Goal: Information Seeking & Learning: Learn about a topic

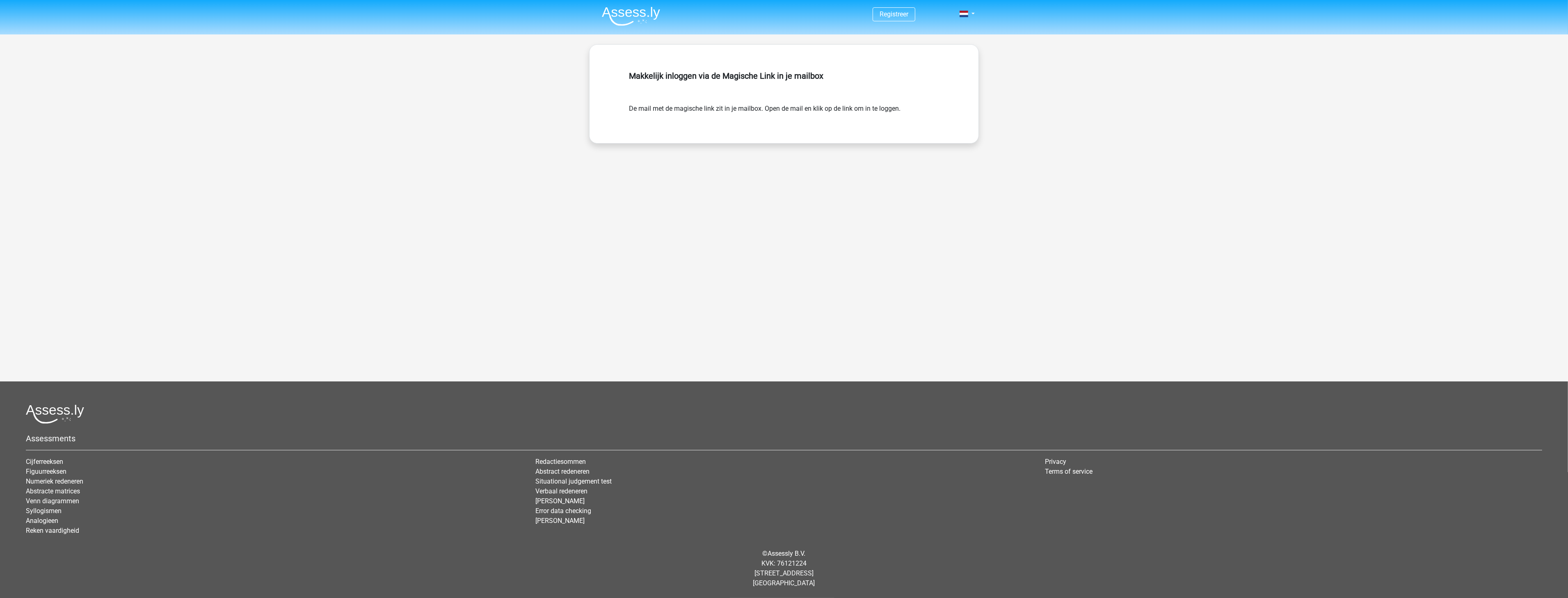
click at [629, 6] on li at bounding box center [628, 14] width 65 height 23
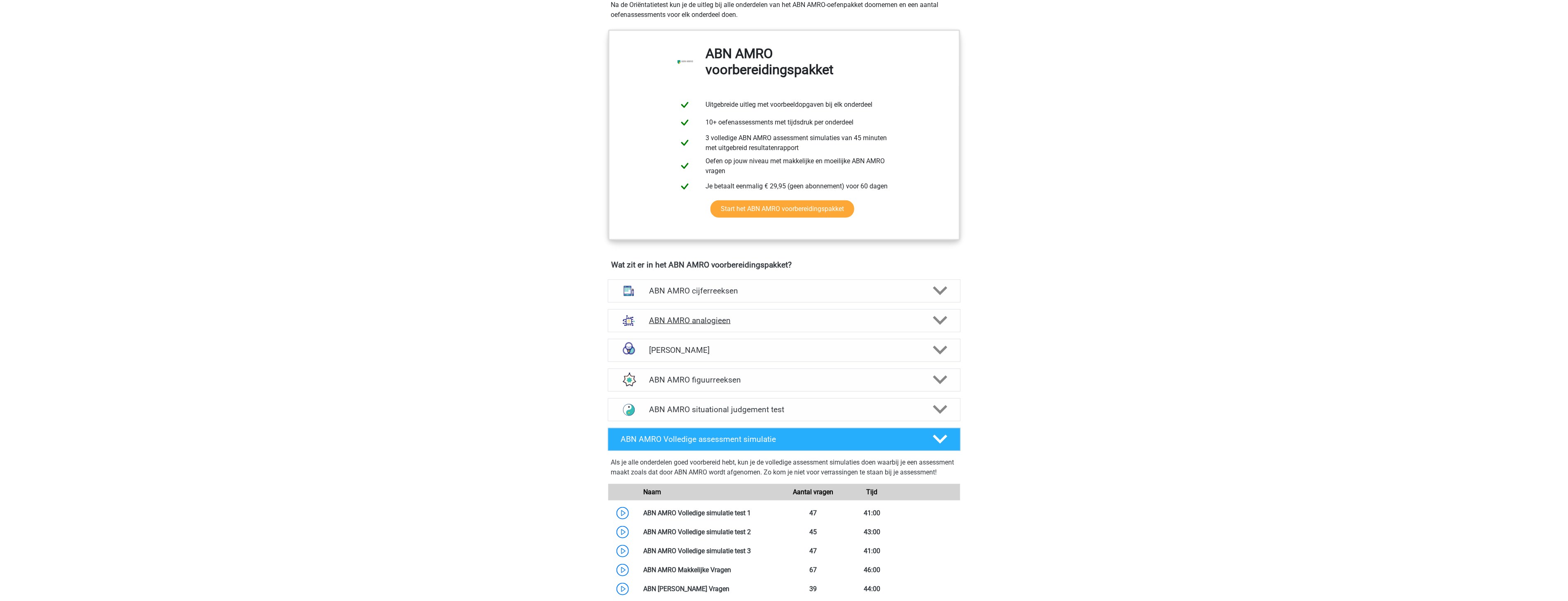
scroll to position [381, 0]
click at [758, 292] on h4 "ABN AMRO cijferreeksen" at bounding box center [784, 292] width 270 height 10
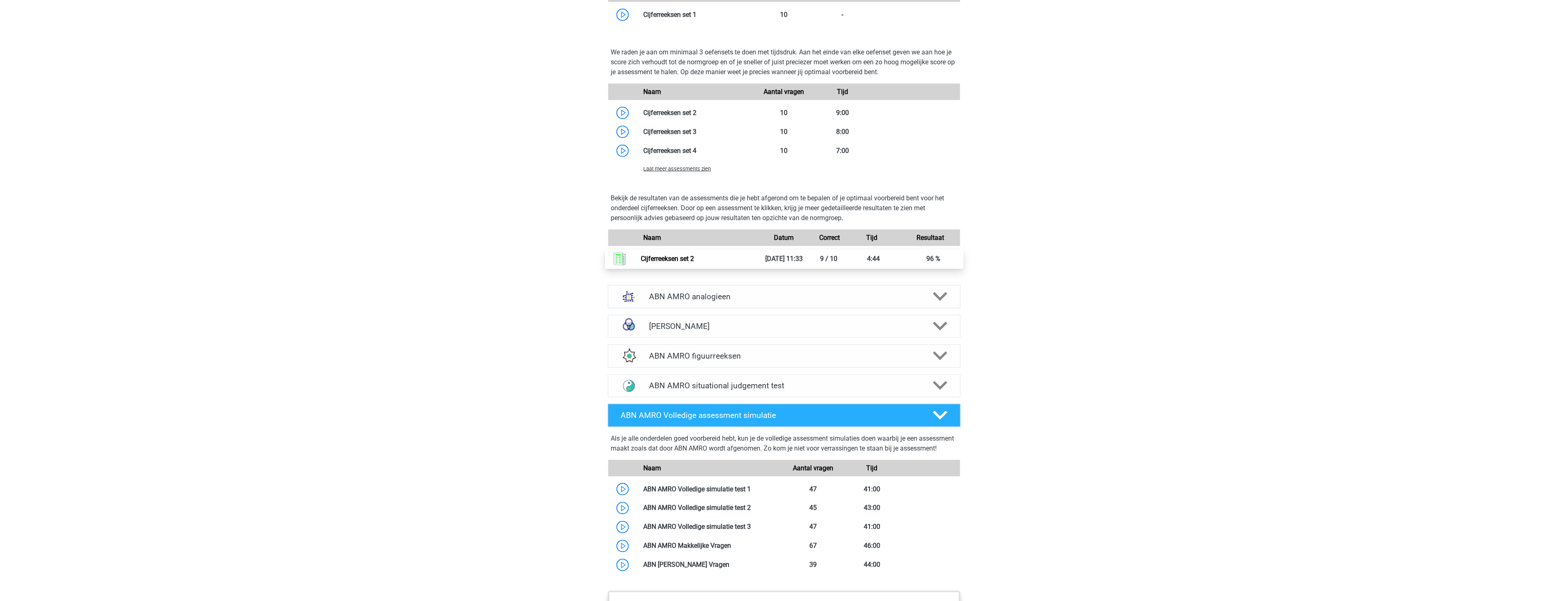
scroll to position [839, 0]
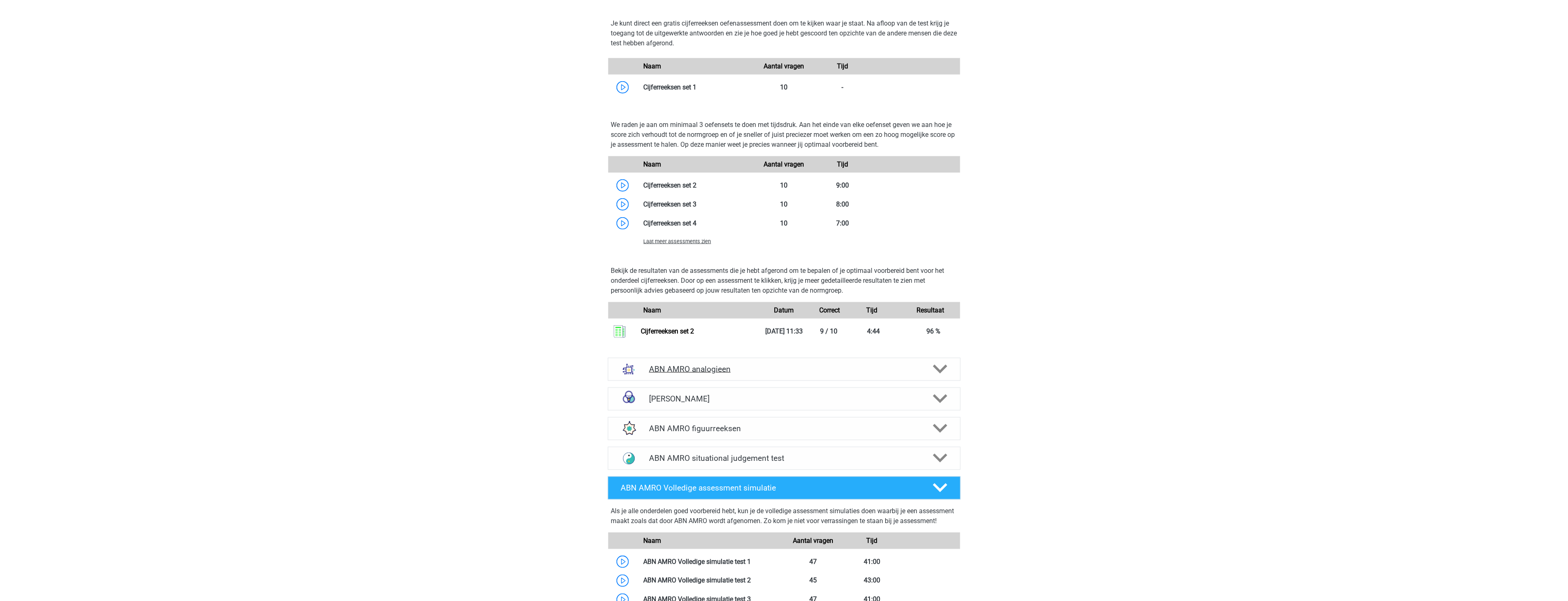
click at [759, 364] on h4 "ABN AMRO analogieen" at bounding box center [784, 369] width 270 height 10
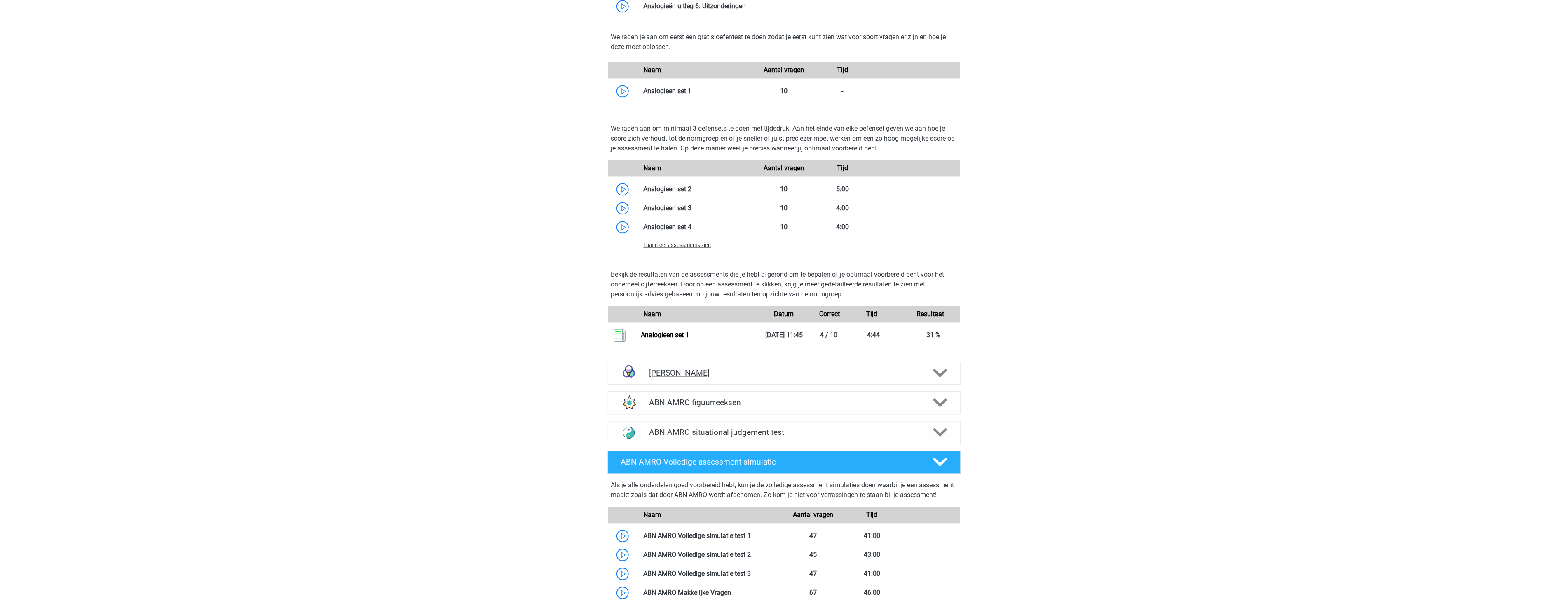
scroll to position [1526, 0]
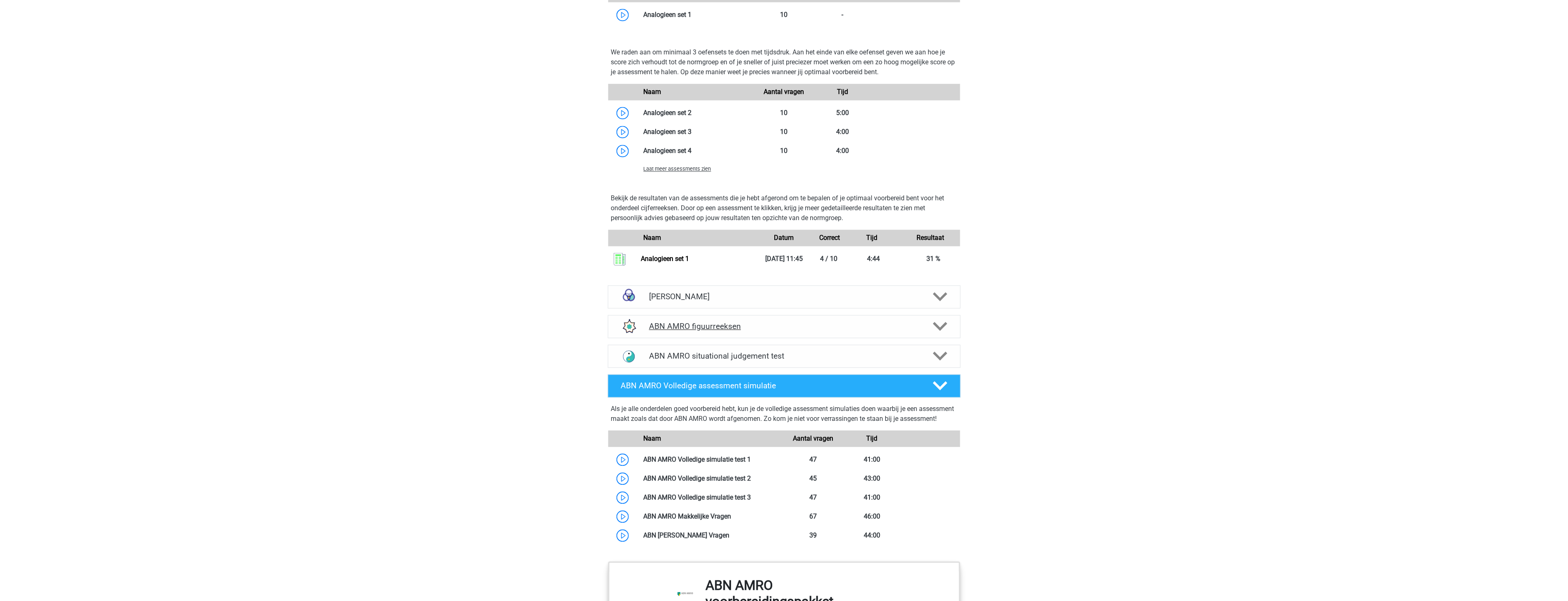
click at [768, 325] on h4 "ABN AMRO figuurreeksen" at bounding box center [784, 326] width 270 height 10
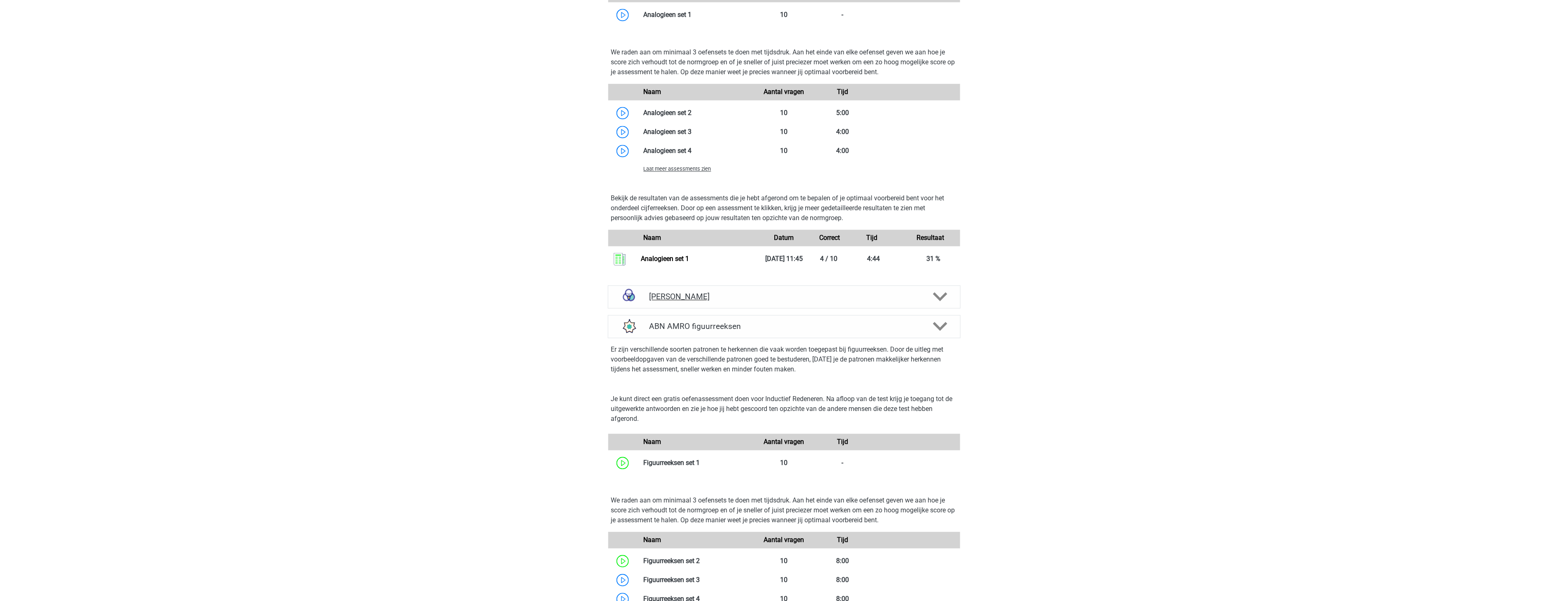
click at [763, 296] on h4 "ABN AMRO syllogismen" at bounding box center [784, 297] width 270 height 10
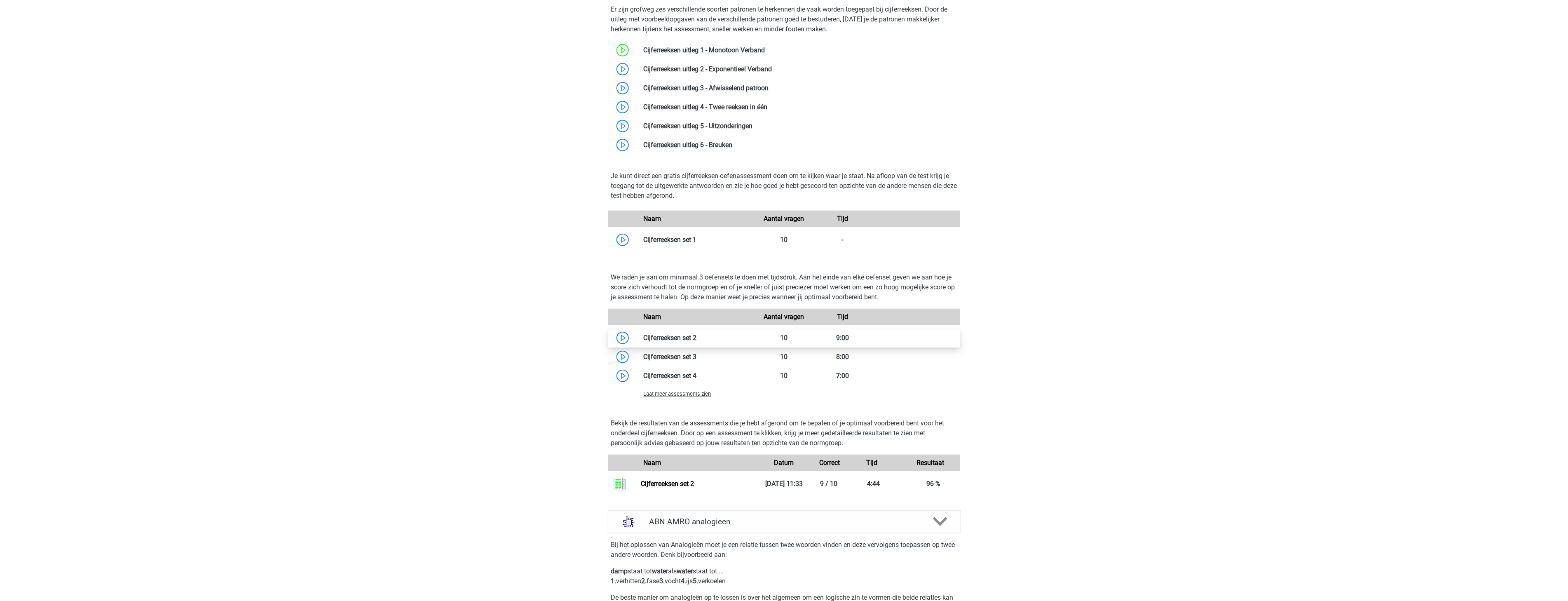
scroll to position [458, 0]
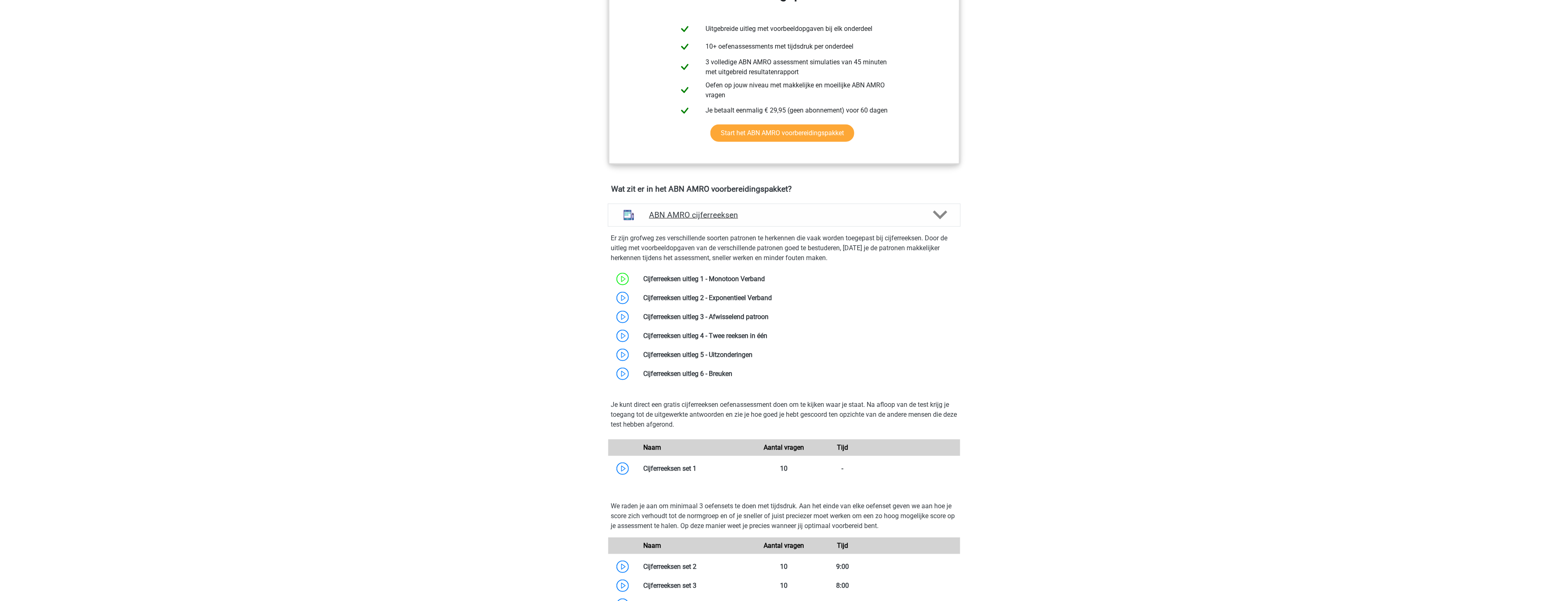
click at [732, 210] on h4 "ABN AMRO cijferreeksen" at bounding box center [784, 215] width 270 height 10
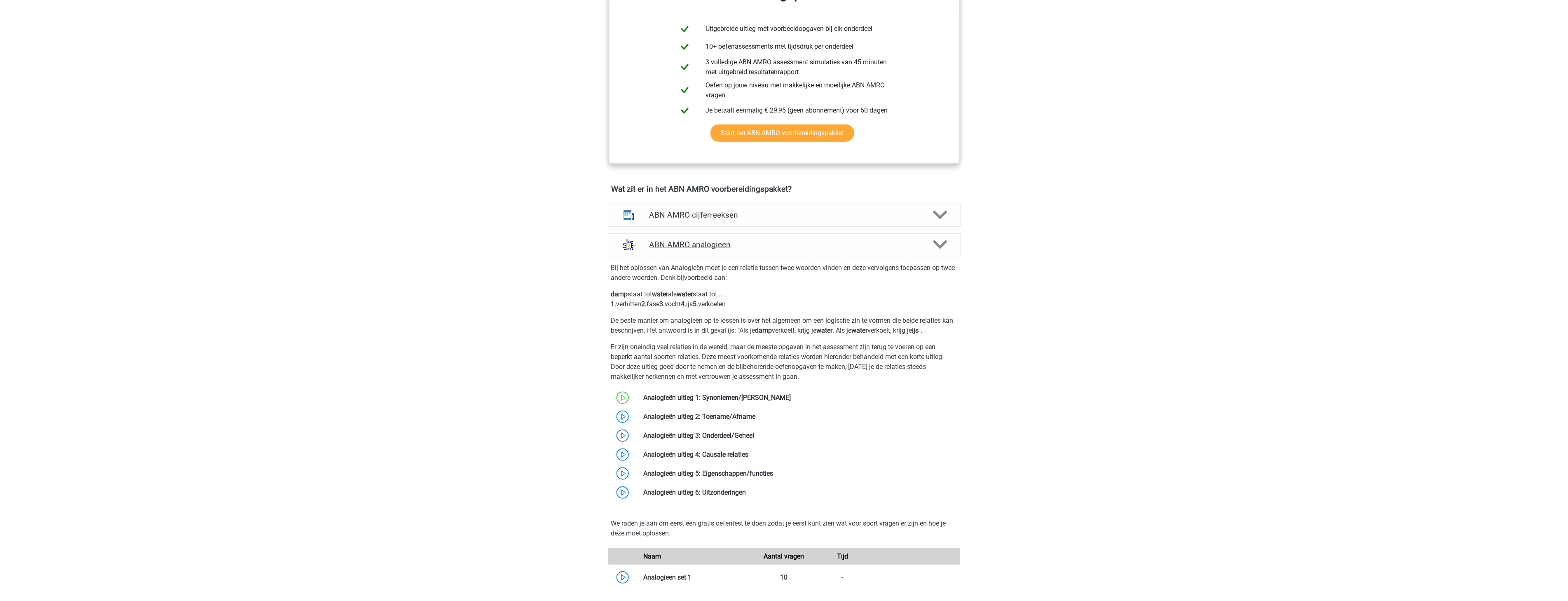
click at [850, 249] on div "ABN AMRO analogieen" at bounding box center [784, 245] width 353 height 23
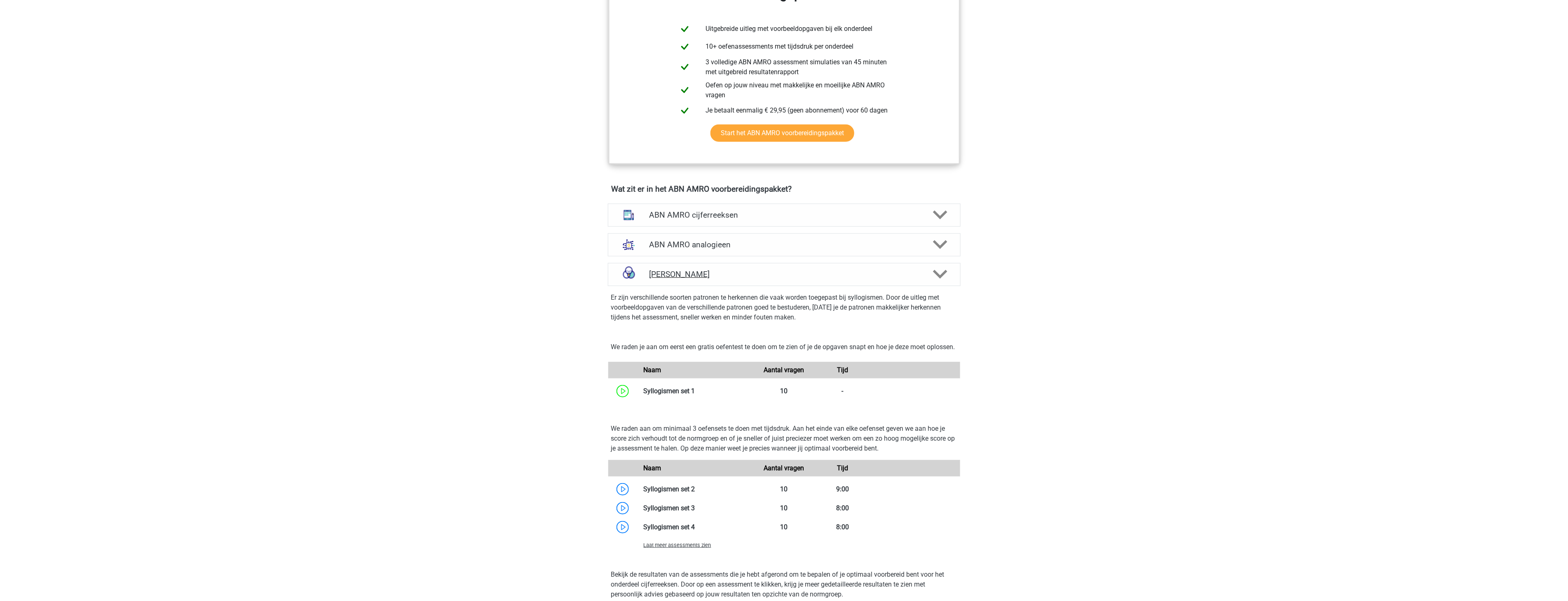
click at [851, 273] on h4 "ABN AMRO syllogismen" at bounding box center [784, 275] width 270 height 10
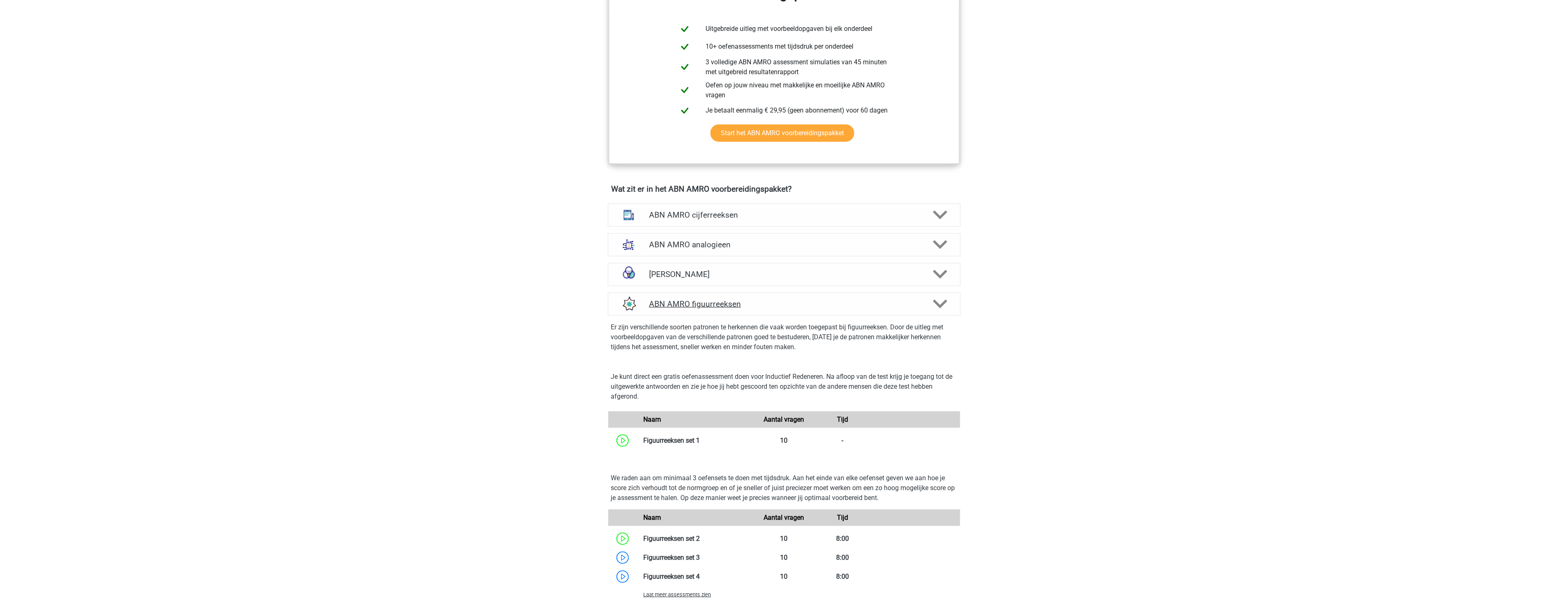
click at [895, 306] on h4 "ABN AMRO figuurreeksen" at bounding box center [784, 304] width 270 height 10
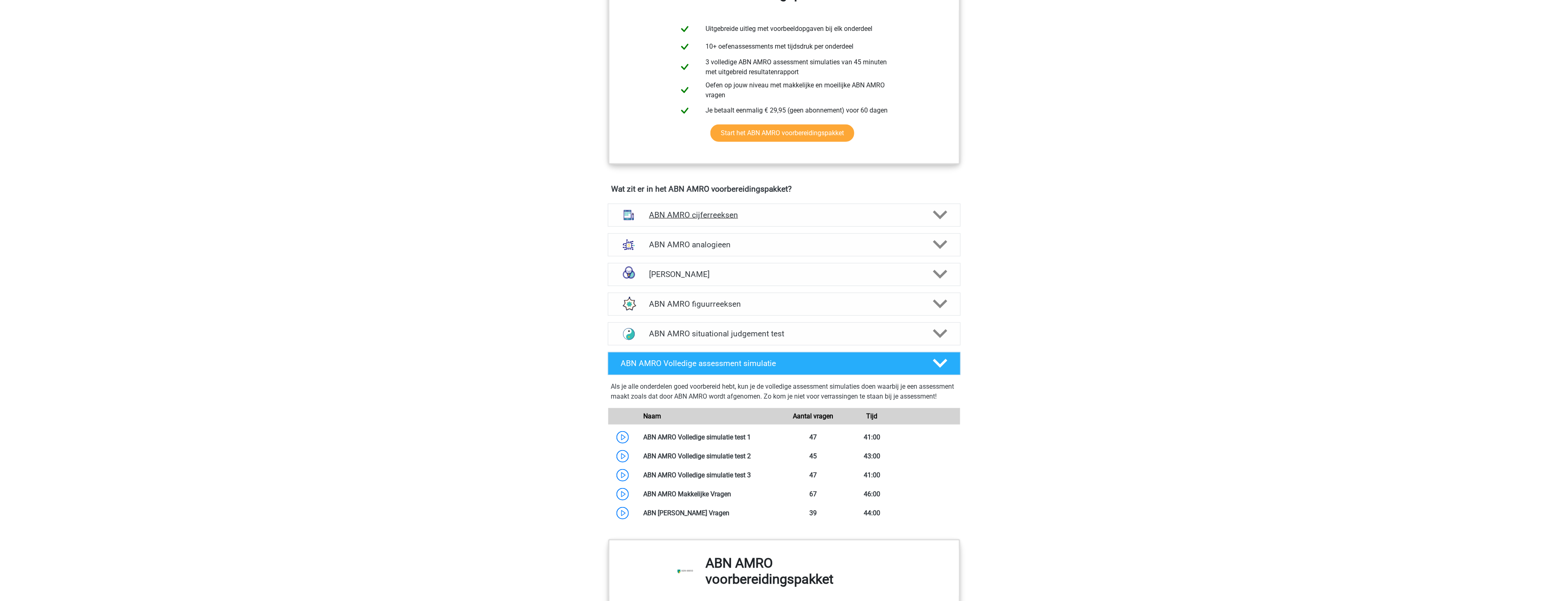
click at [735, 219] on h4 "ABN AMRO cijferreeksen" at bounding box center [784, 215] width 270 height 10
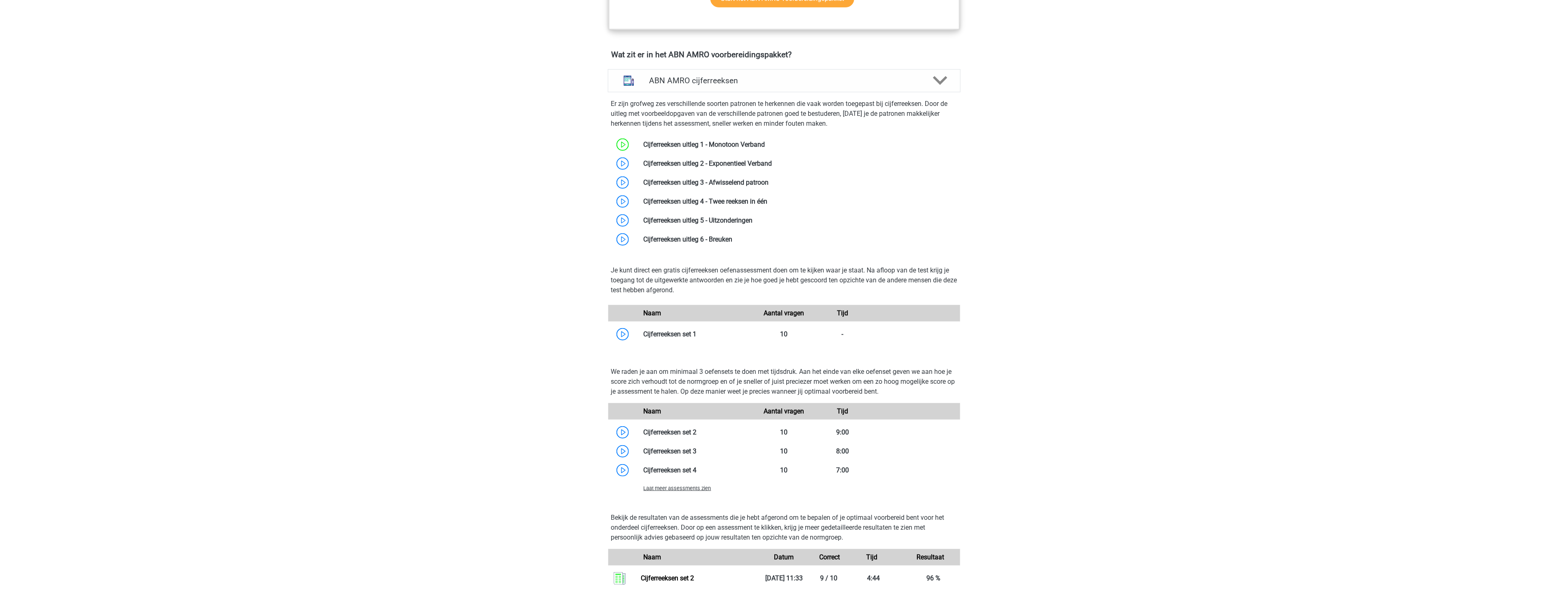
scroll to position [610, 0]
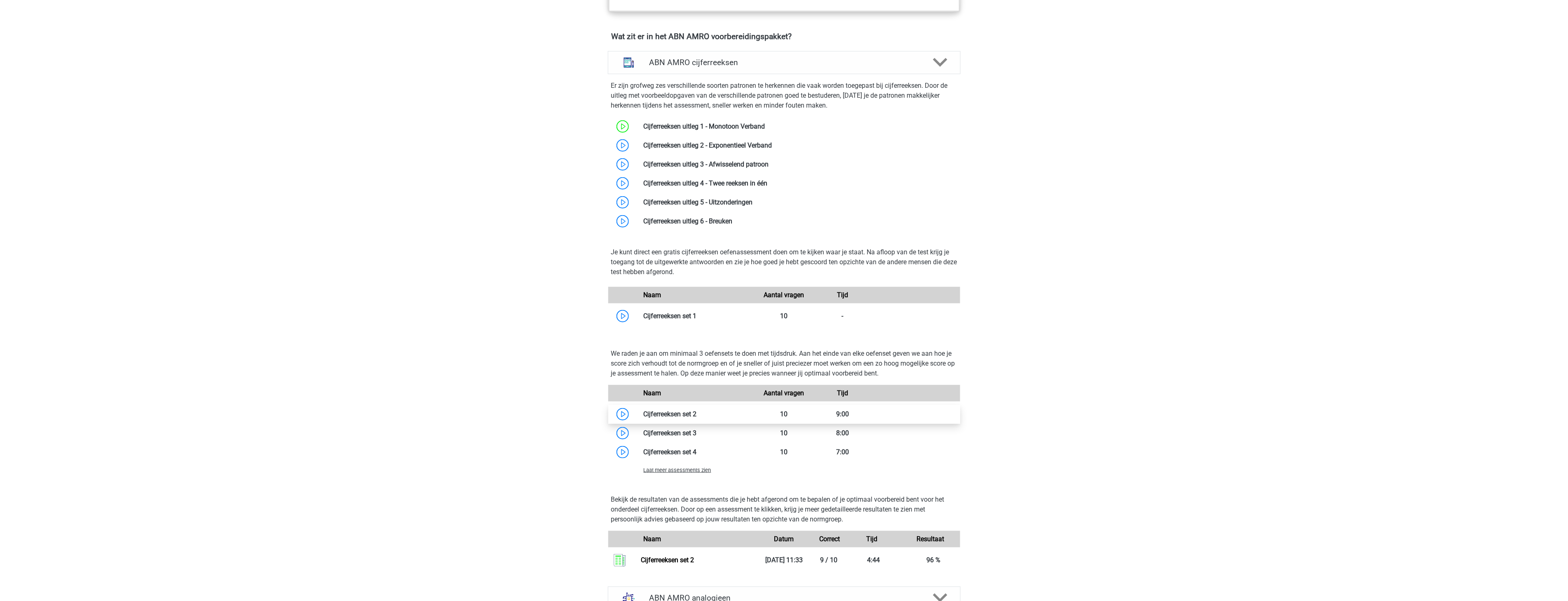
click at [697, 414] on link at bounding box center [697, 414] width 0 height 8
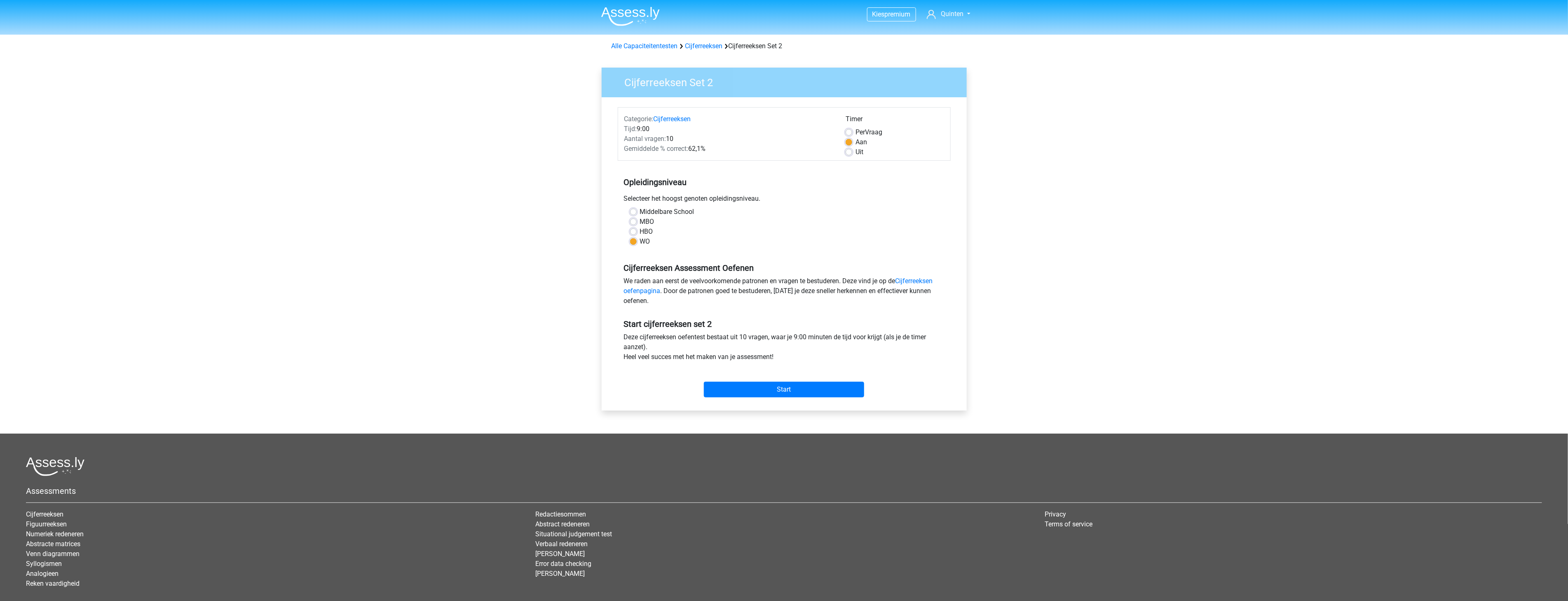
click at [640, 230] on label "HBO" at bounding box center [647, 232] width 13 height 10
click at [634, 230] on input "HBO" at bounding box center [633, 230] width 7 height 8
radio input "true"
click at [637, 242] on div "WO" at bounding box center [784, 242] width 308 height 10
drag, startPoint x: 664, startPoint y: 242, endPoint x: 639, endPoint y: 210, distance: 40.6
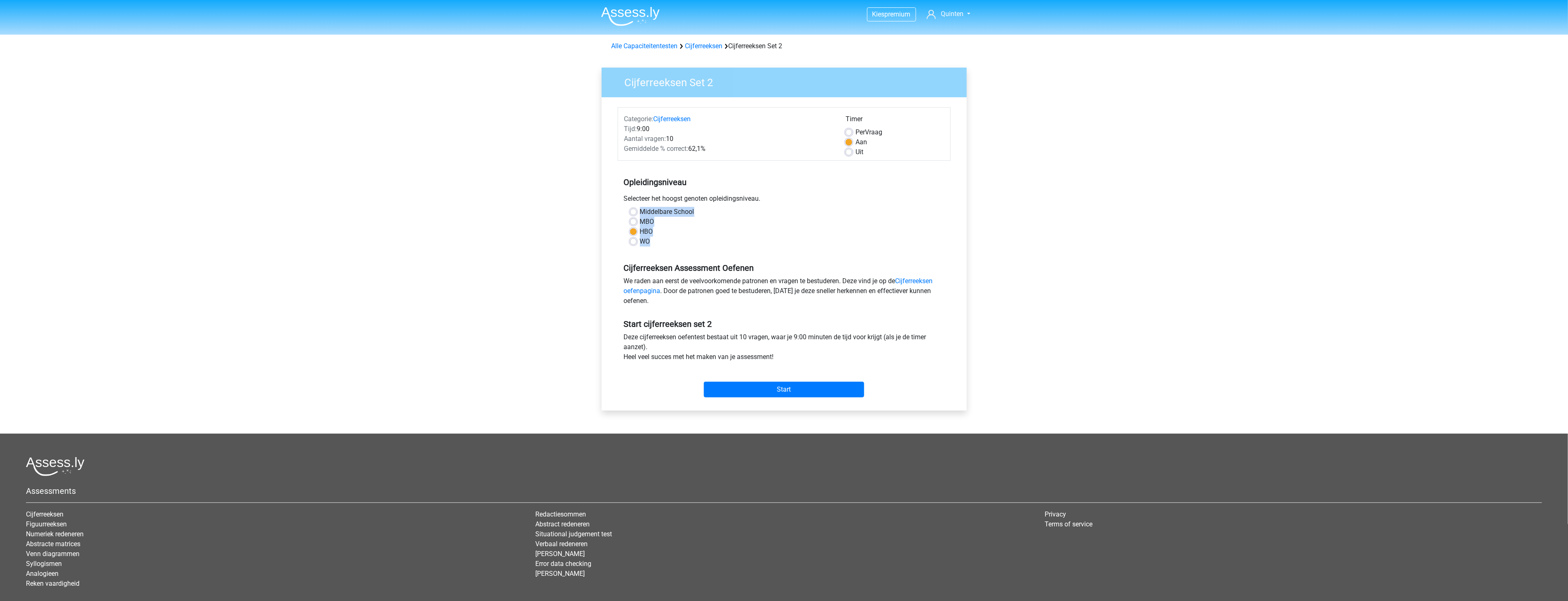
click at [639, 210] on div "Middelbare School MBO HBO WO" at bounding box center [784, 226] width 320 height 40
copy div "Middelbare School MBO HBO WO"
click at [645, 245] on label "WO" at bounding box center [645, 242] width 10 height 10
click at [636, 245] on input "WO" at bounding box center [633, 240] width 7 height 8
radio input "true"
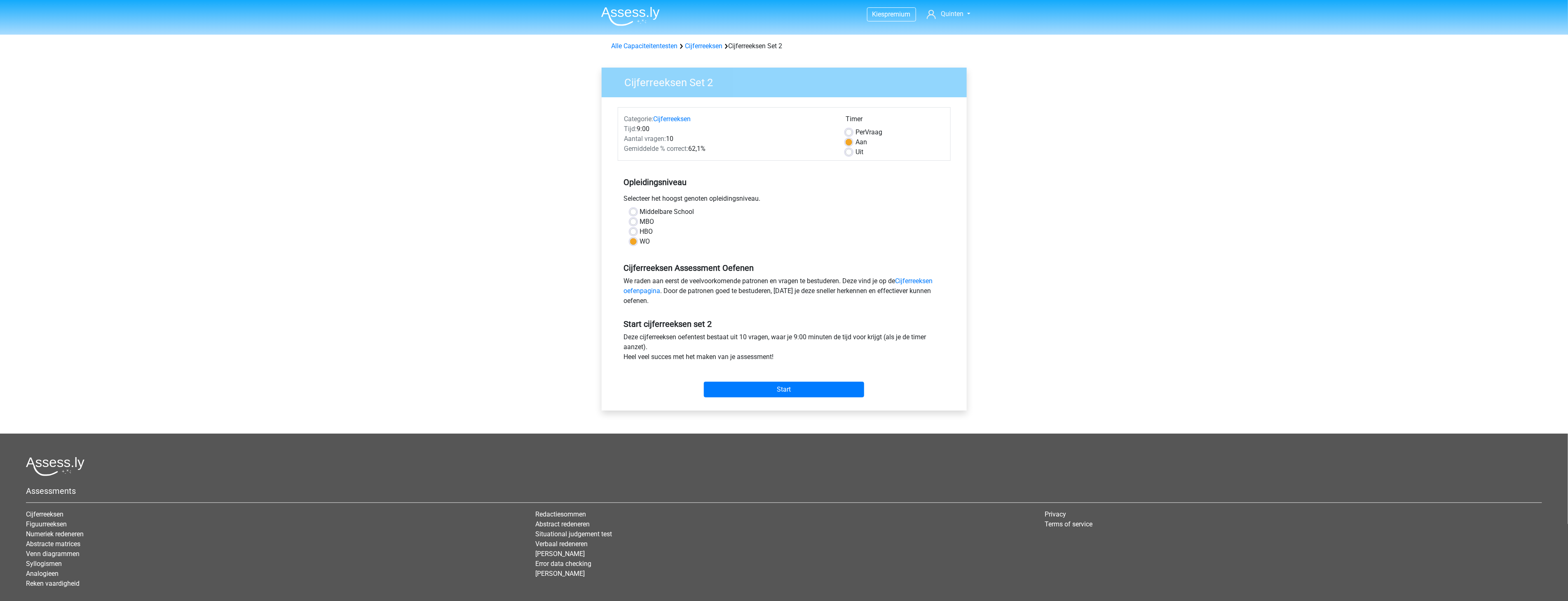
click at [772, 249] on div "Middelbare School MBO HBO WO" at bounding box center [784, 229] width 333 height 46
click at [754, 389] on input "Start" at bounding box center [784, 389] width 160 height 16
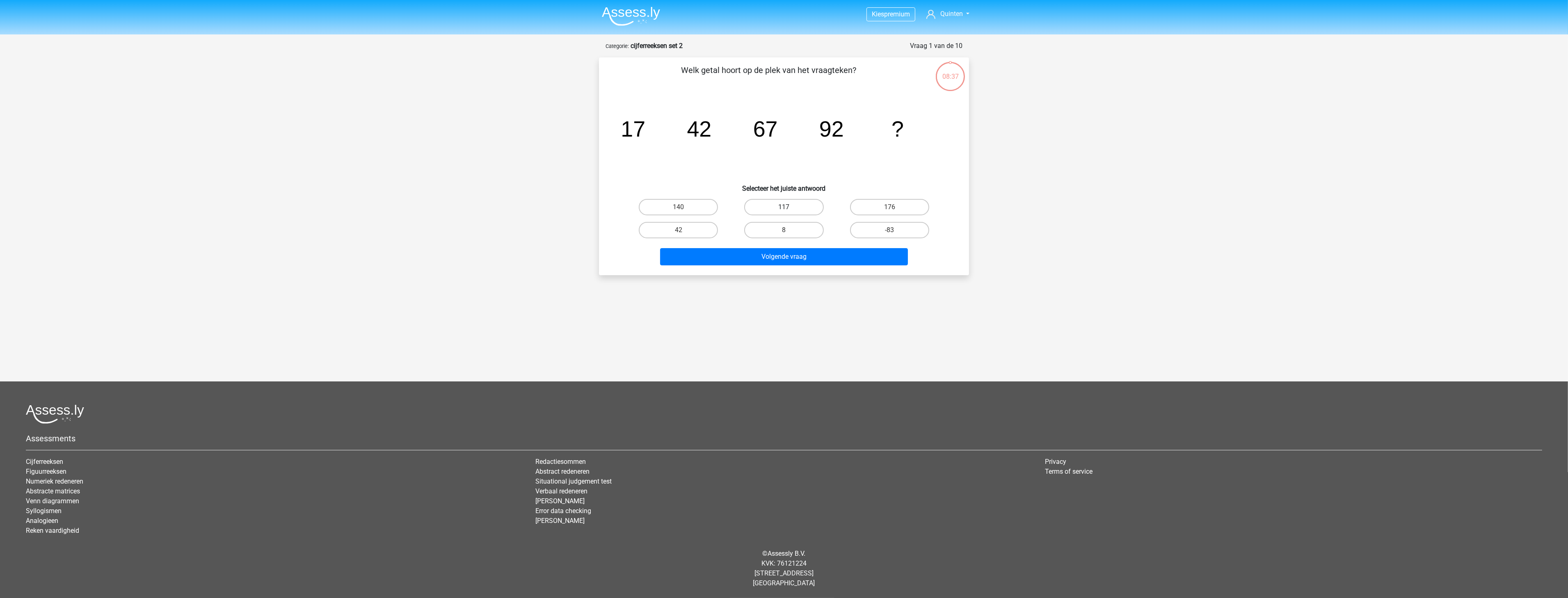
click at [802, 200] on label "117" at bounding box center [784, 207] width 79 height 16
click at [789, 207] on input "117" at bounding box center [786, 209] width 5 height 5
radio input "true"
click at [827, 249] on button "Volgende vraag" at bounding box center [784, 257] width 248 height 17
click at [806, 207] on label "-25" at bounding box center [784, 207] width 79 height 16
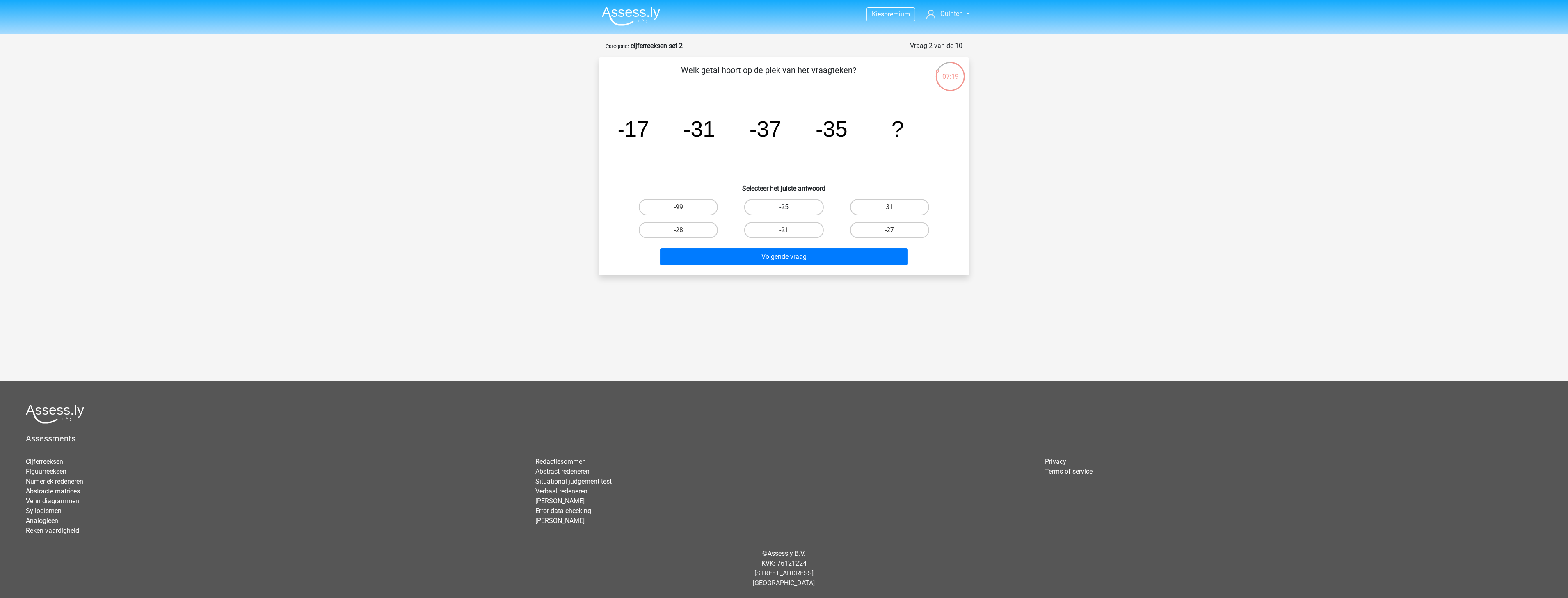
click at [789, 207] on input "-25" at bounding box center [786, 209] width 5 height 5
radio input "true"
click at [835, 254] on button "Volgende vraag" at bounding box center [784, 257] width 248 height 17
drag, startPoint x: 875, startPoint y: 221, endPoint x: 879, endPoint y: 240, distance: 19.4
click at [877, 222] on label "-1/2" at bounding box center [890, 230] width 79 height 16
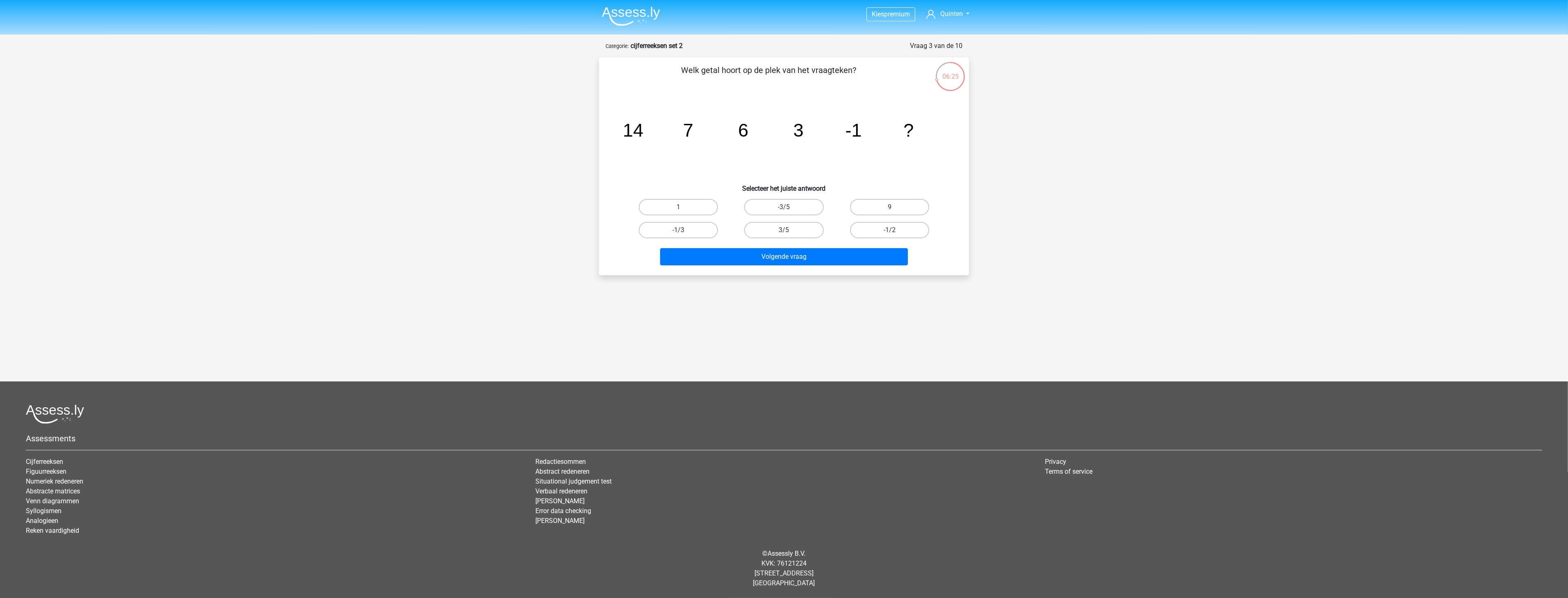
click at [889, 230] on input "-1/2" at bounding box center [892, 232] width 5 height 5
radio input "true"
click at [859, 252] on button "Volgende vraag" at bounding box center [784, 257] width 248 height 17
click at [808, 200] on label "10922" at bounding box center [784, 207] width 79 height 16
click at [789, 207] on input "10922" at bounding box center [786, 209] width 5 height 5
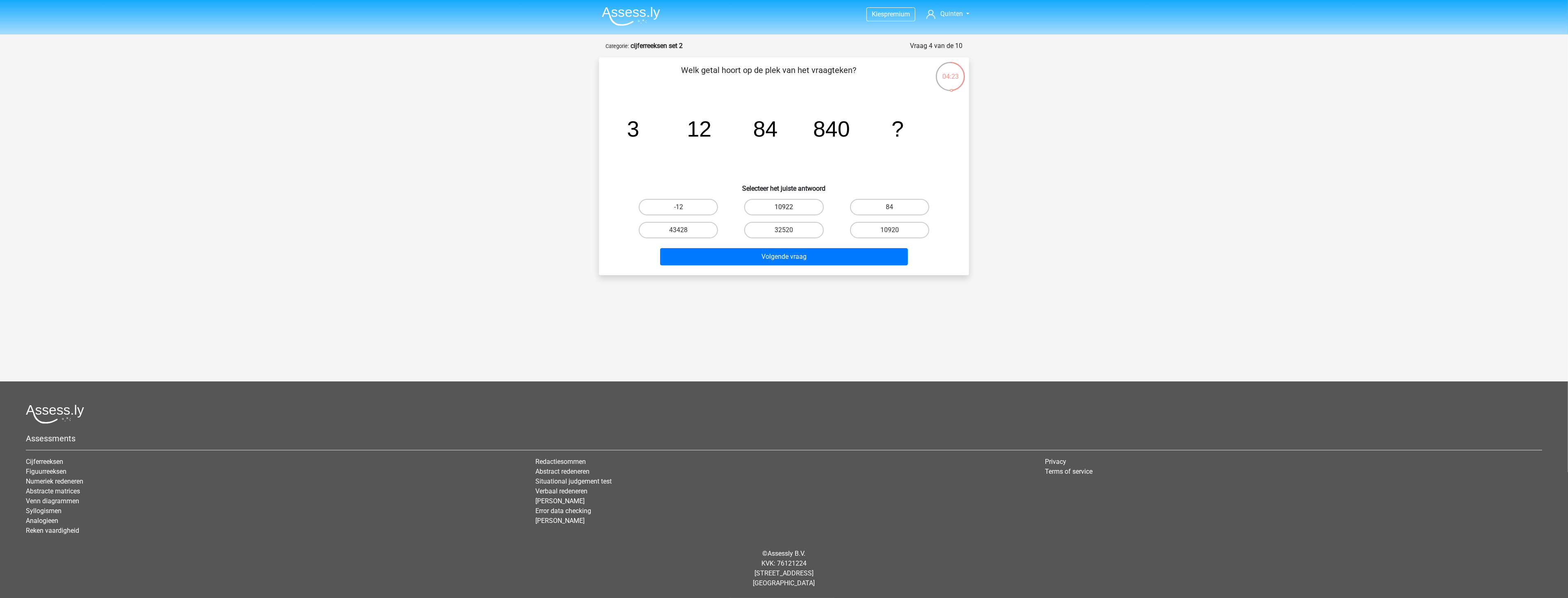
radio input "true"
click at [867, 252] on button "Volgende vraag" at bounding box center [784, 257] width 248 height 17
drag, startPoint x: 637, startPoint y: 141, endPoint x: 710, endPoint y: 134, distance: 73.3
click at [710, 134] on g "-11 -15 -12 -2 ?" at bounding box center [760, 128] width 287 height 24
click at [710, 134] on tspan "-15" at bounding box center [699, 128] width 32 height 24
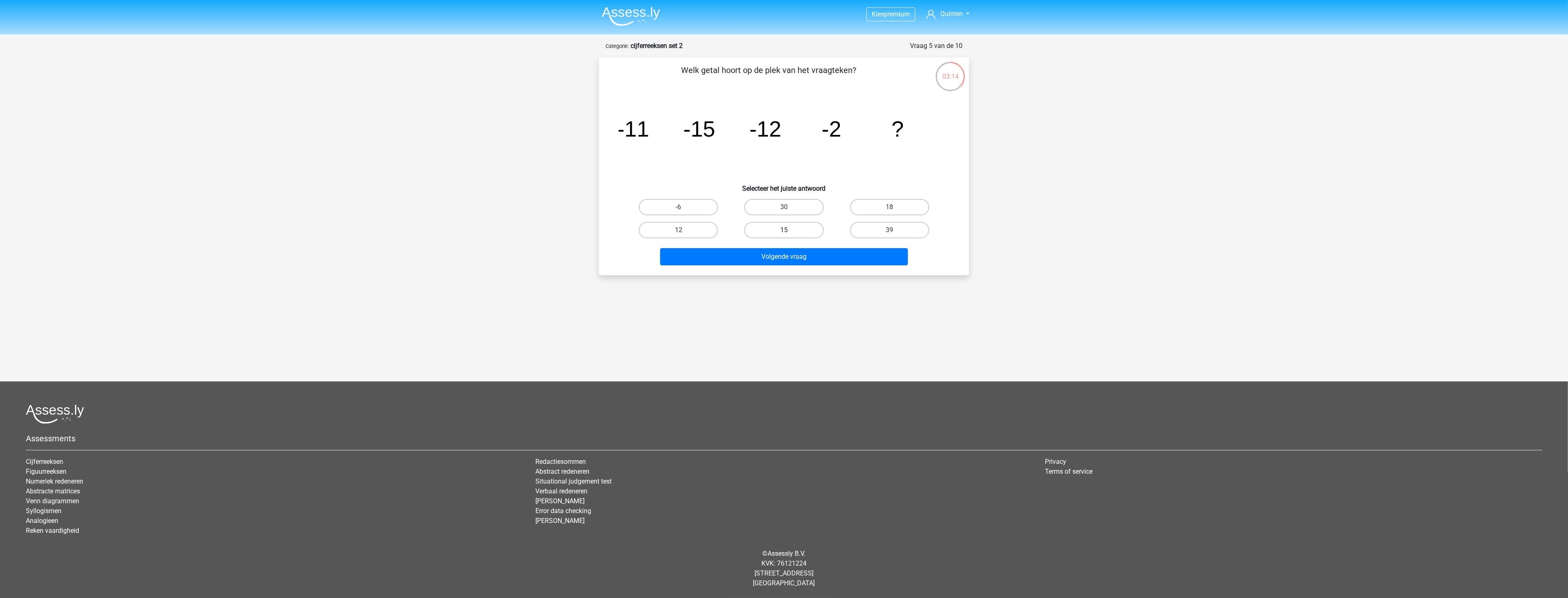
click at [819, 232] on label "15" at bounding box center [784, 230] width 79 height 16
click at [789, 232] on input "15" at bounding box center [786, 232] width 5 height 5
radio input "true"
click at [831, 253] on button "Volgende vraag" at bounding box center [784, 257] width 248 height 17
click at [783, 228] on label "420" at bounding box center [784, 230] width 79 height 16
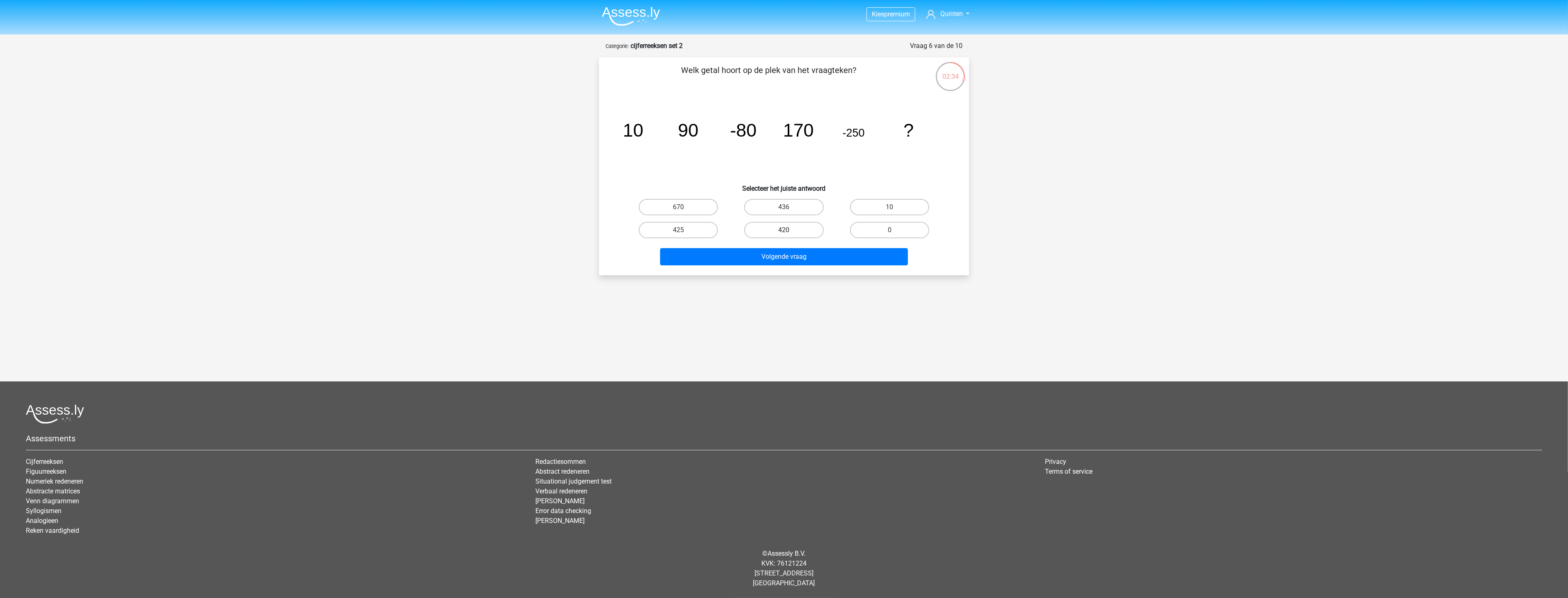
click at [784, 230] on input "420" at bounding box center [786, 232] width 5 height 5
radio input "true"
click at [777, 259] on button "Volgende vraag" at bounding box center [784, 257] width 248 height 17
click at [680, 202] on label "24/11" at bounding box center [678, 207] width 79 height 16
click at [680, 207] on input "24/11" at bounding box center [681, 209] width 5 height 5
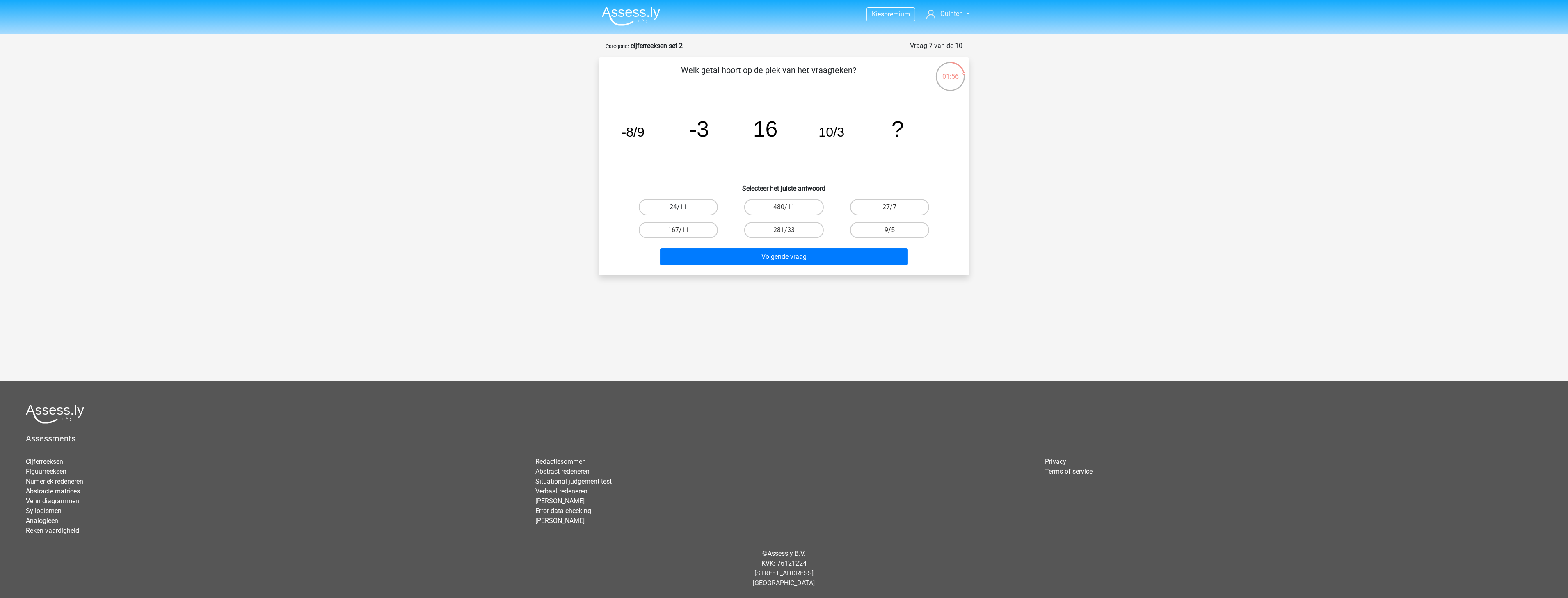
radio input "true"
click at [774, 255] on button "Volgende vraag" at bounding box center [784, 257] width 248 height 17
click at [791, 207] on label "57" at bounding box center [784, 207] width 79 height 16
click at [789, 207] on input "57" at bounding box center [786, 209] width 5 height 5
radio input "true"
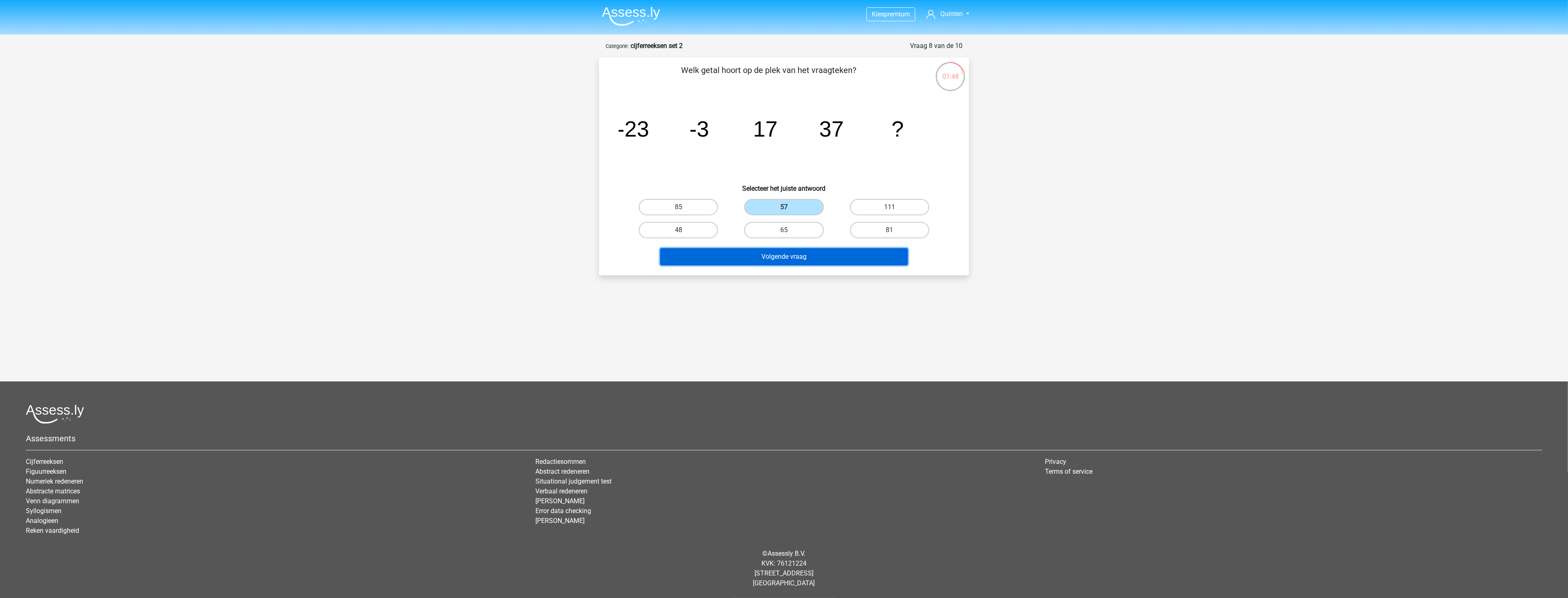
click at [827, 256] on button "Volgende vraag" at bounding box center [784, 257] width 248 height 17
click at [904, 208] on label "75" at bounding box center [890, 207] width 79 height 16
click at [895, 208] on input "75" at bounding box center [892, 209] width 5 height 5
radio input "true"
click at [865, 263] on button "Volgende vraag" at bounding box center [784, 257] width 248 height 17
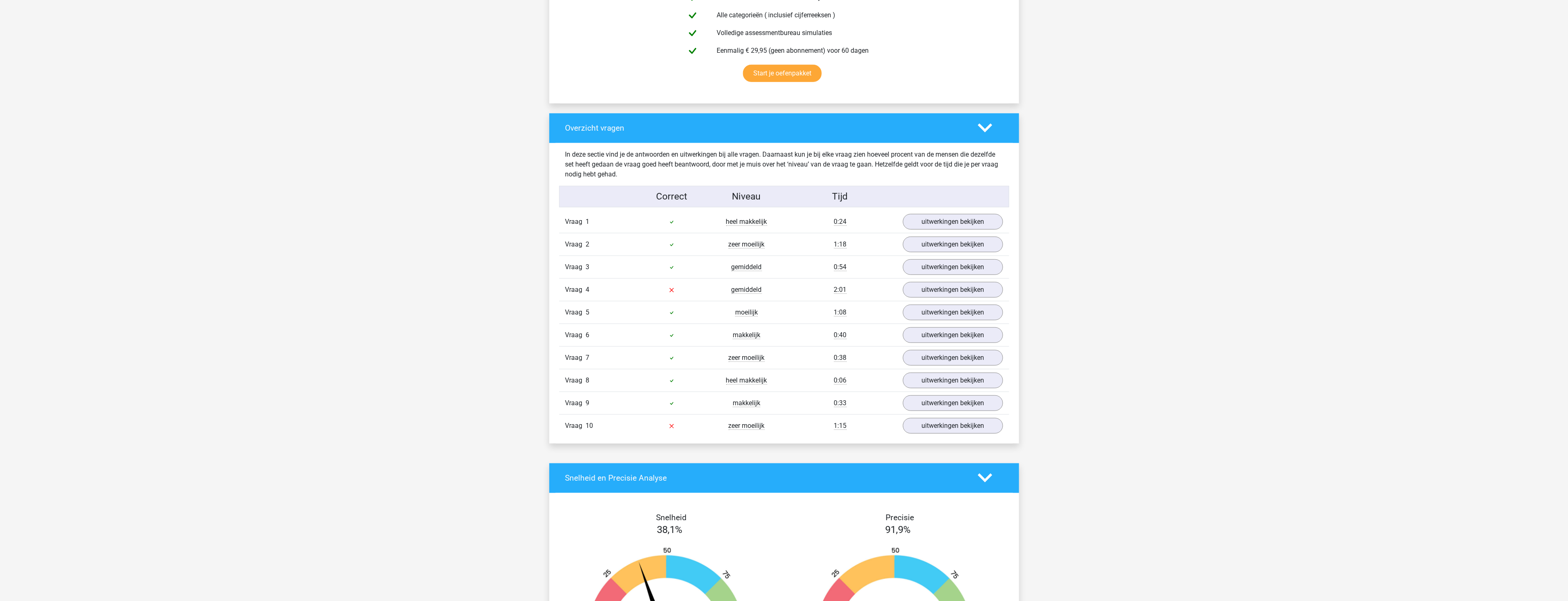
scroll to position [687, 0]
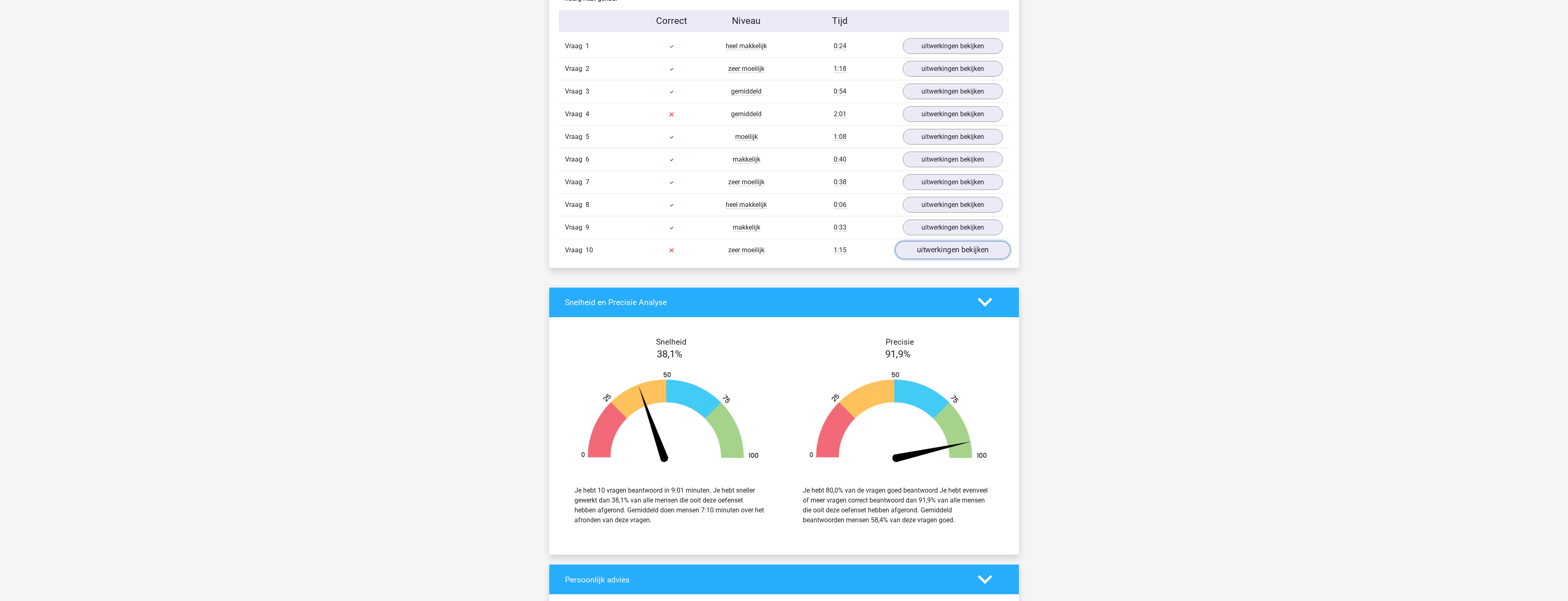
click at [913, 249] on link "uitwerkingen bekijken" at bounding box center [952, 250] width 115 height 18
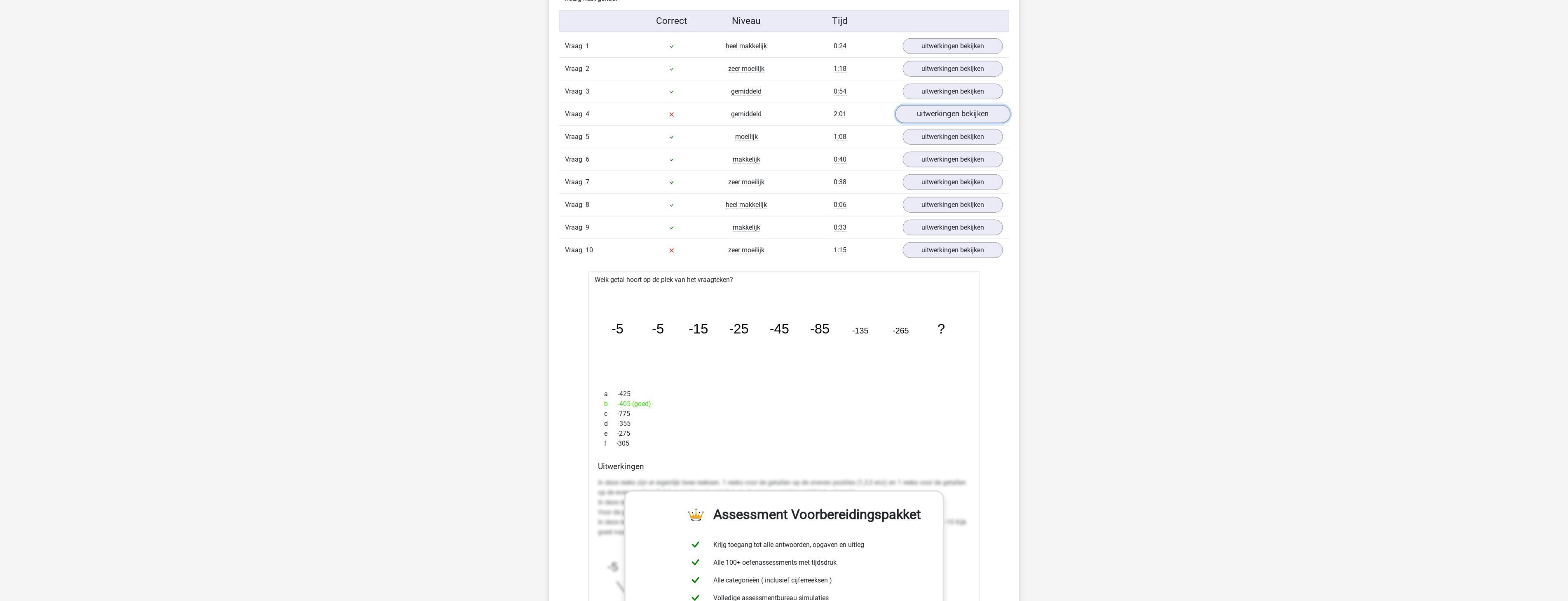
click at [929, 113] on link "uitwerkingen bekijken" at bounding box center [952, 114] width 115 height 18
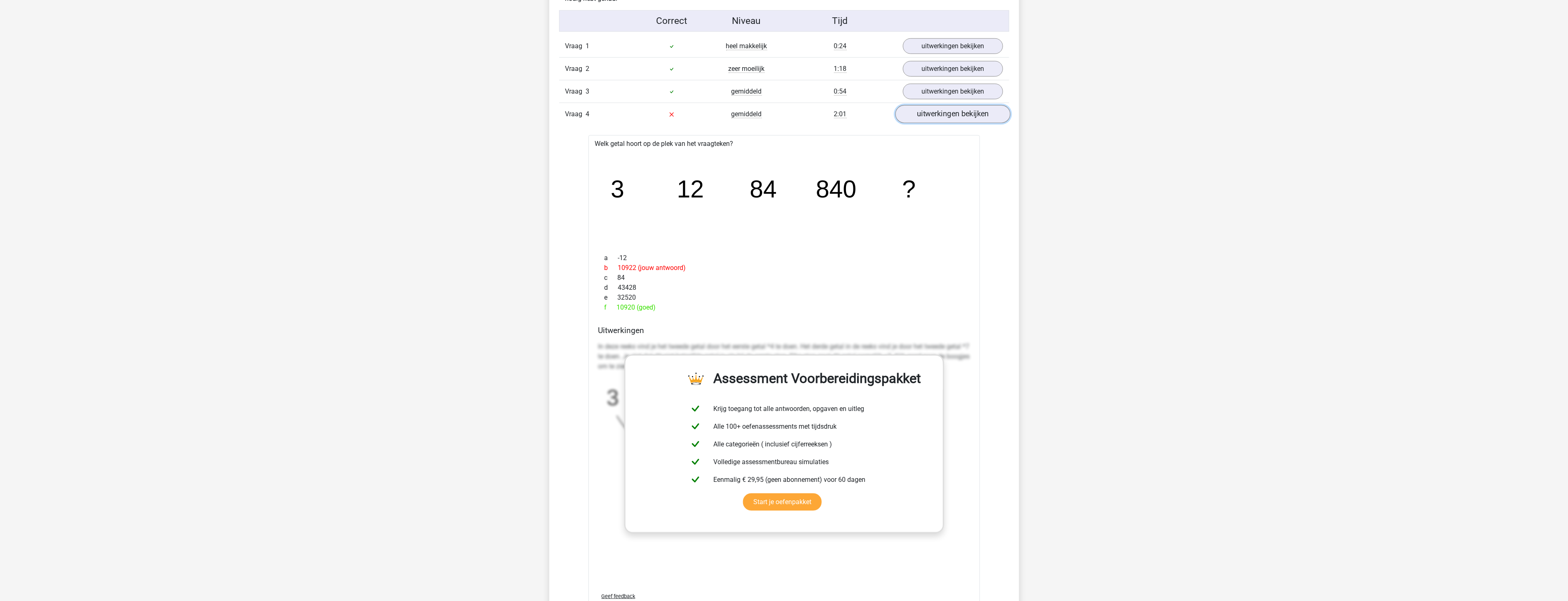
click at [938, 113] on link "uitwerkingen bekijken" at bounding box center [952, 114] width 115 height 18
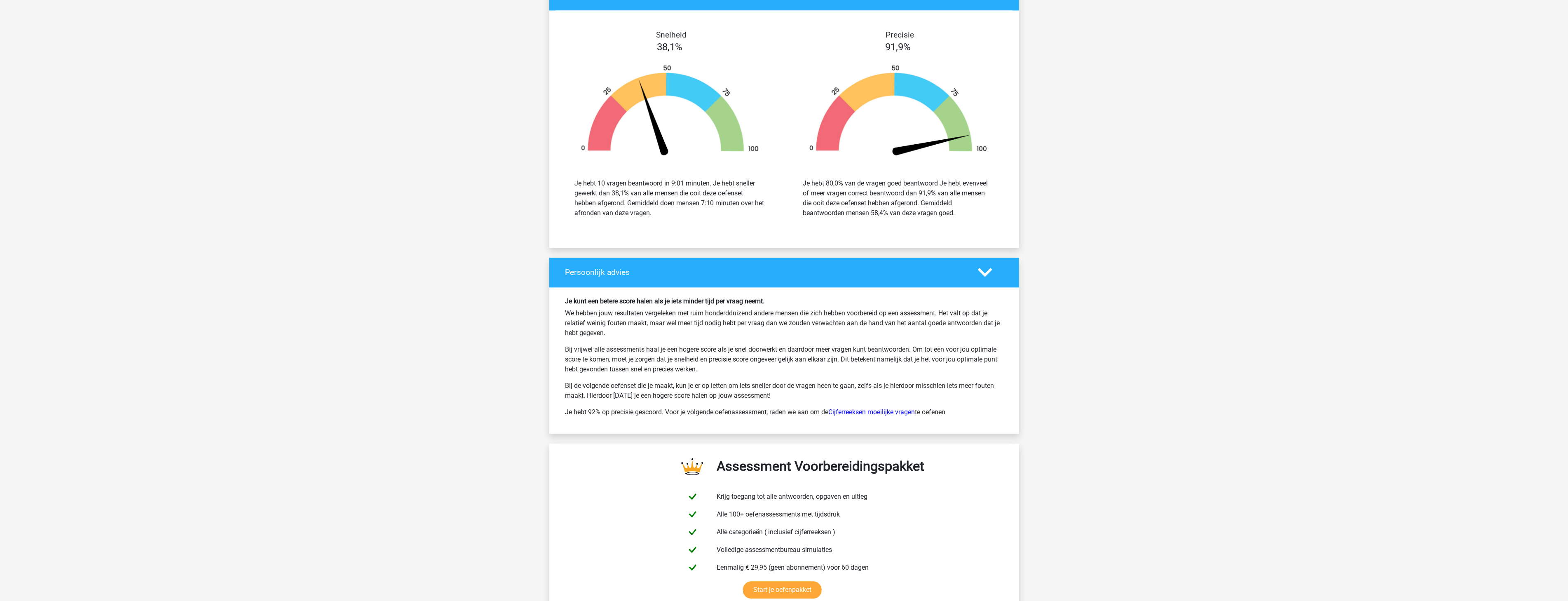
scroll to position [1526, 0]
